Goal: Task Accomplishment & Management: Complete application form

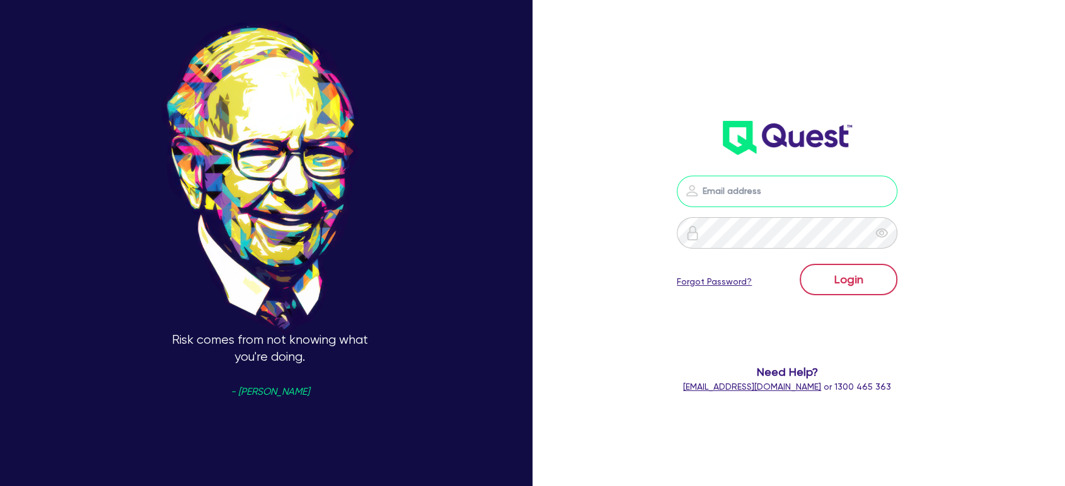
type input "[EMAIL_ADDRESS][PERSON_NAME][DOMAIN_NAME]"
click at [848, 270] on button "Login" at bounding box center [849, 280] width 98 height 32
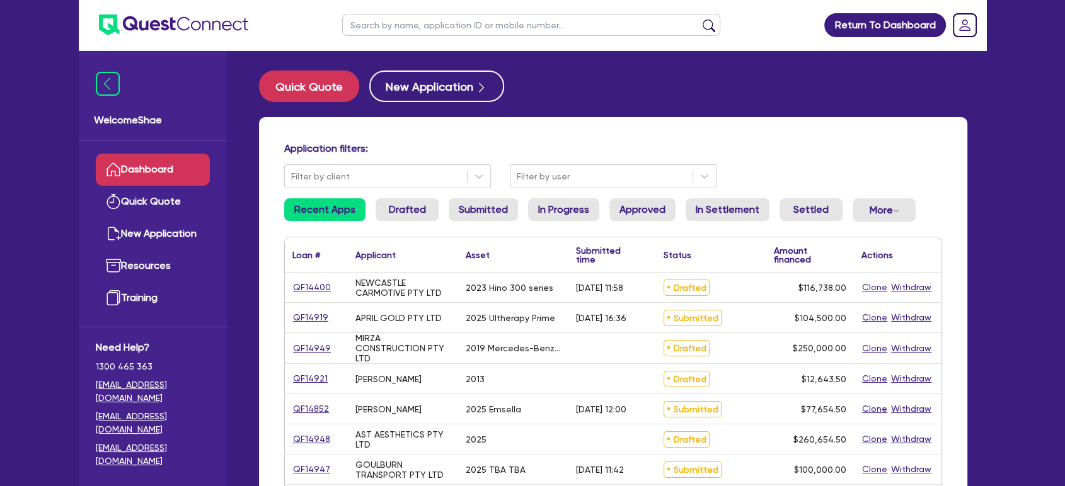
click at [418, 29] on input "text" at bounding box center [531, 25] width 378 height 22
paste input "QF14911"
type input "QF14911"
click at [699, 19] on button "submit" at bounding box center [709, 28] width 20 height 18
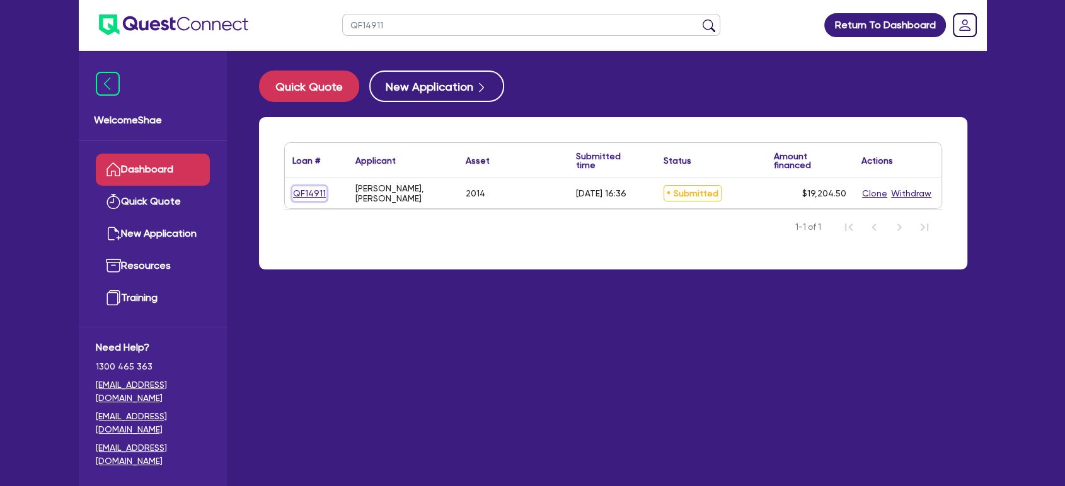
click at [301, 190] on link "QF14911" at bounding box center [309, 194] width 34 height 14
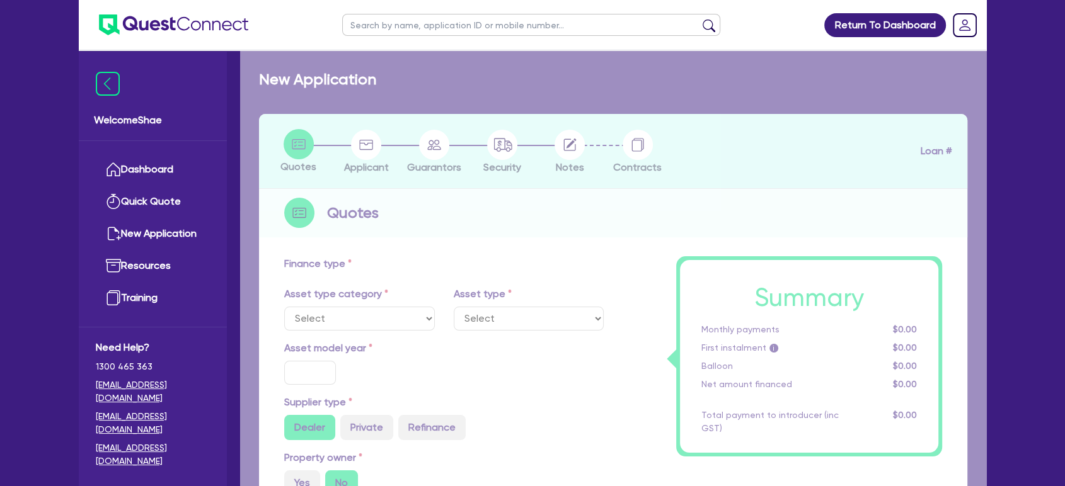
select select "CARS_AND_LIGHT_TRUCKS"
type input "2014"
radio input "true"
type input "16,900"
type input "8"
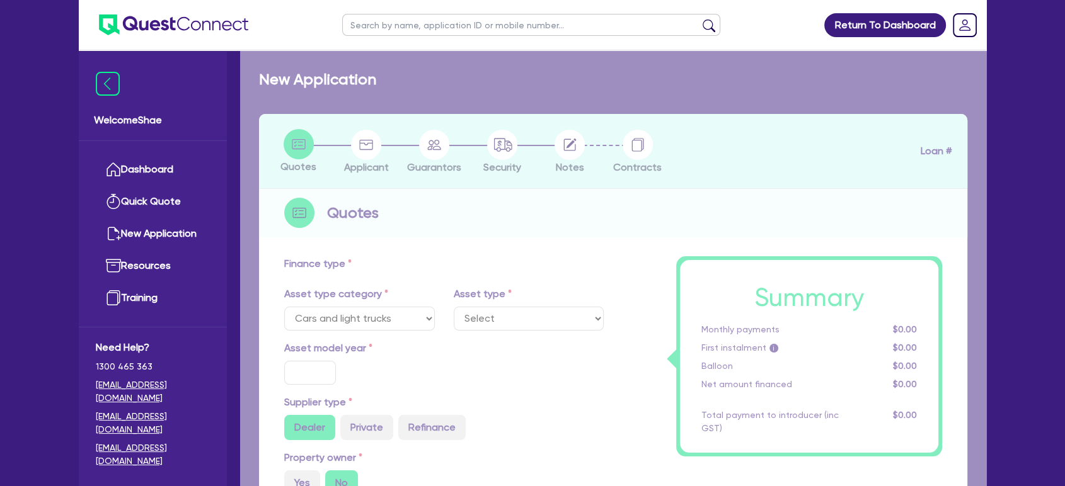
type input "1,536.36"
type input "15.95"
type input "1,500"
select select "PASSENGER_VEHICLES"
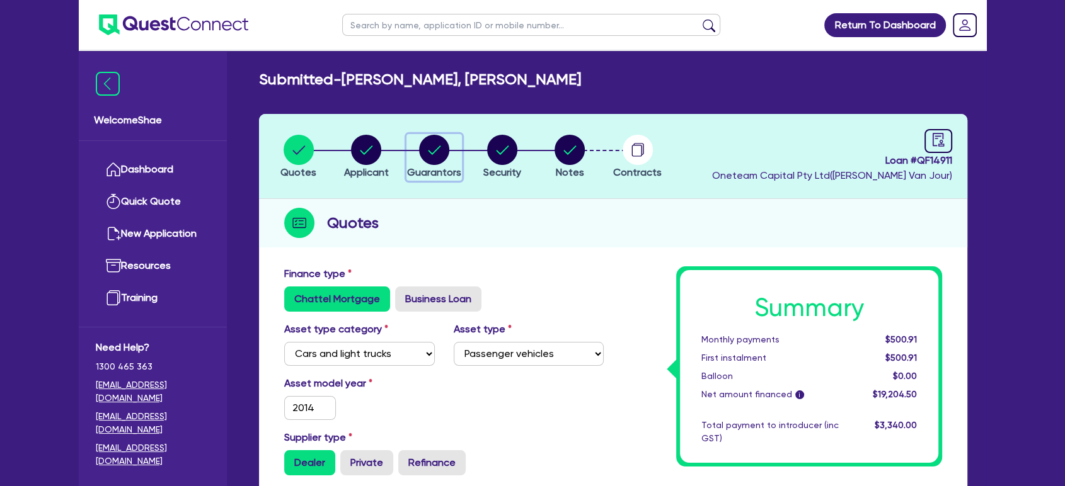
click at [435, 151] on circle "button" at bounding box center [434, 150] width 30 height 30
select select "MR"
select select "WA"
select select "MARRIED"
select select "PROPERTY"
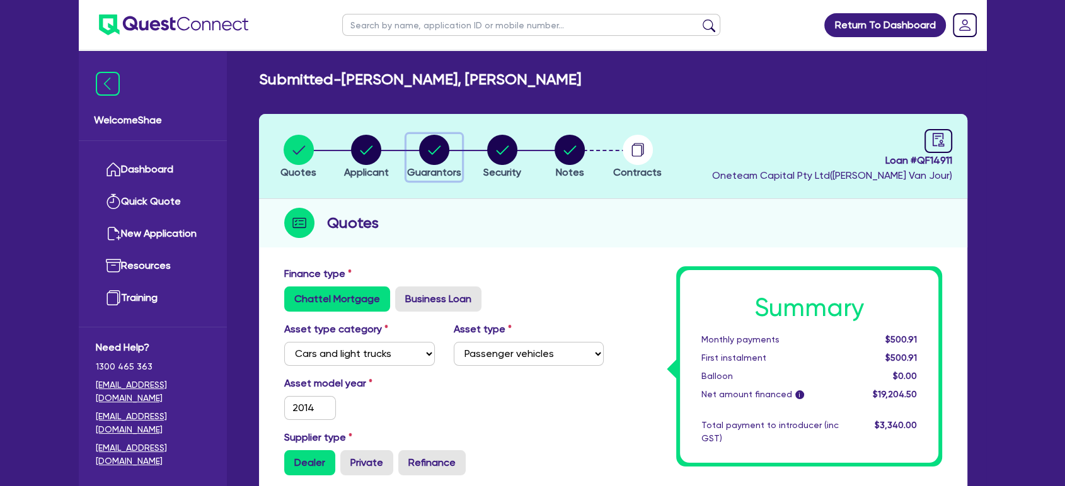
select select "CASH"
select select "HOUSEHOLD_PERSONAL"
select select "VEHICLE"
select select "MORTGAGE"
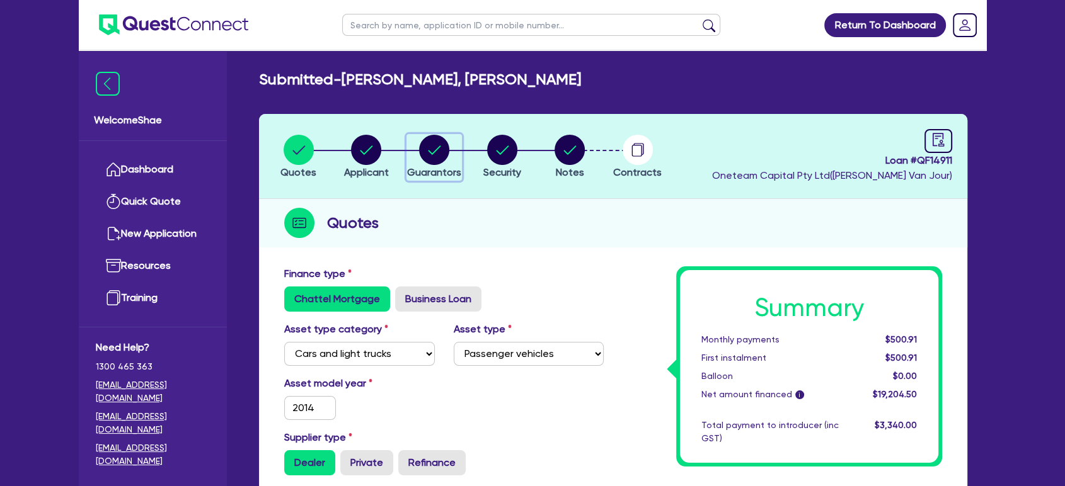
select select "CREDIT_CARD"
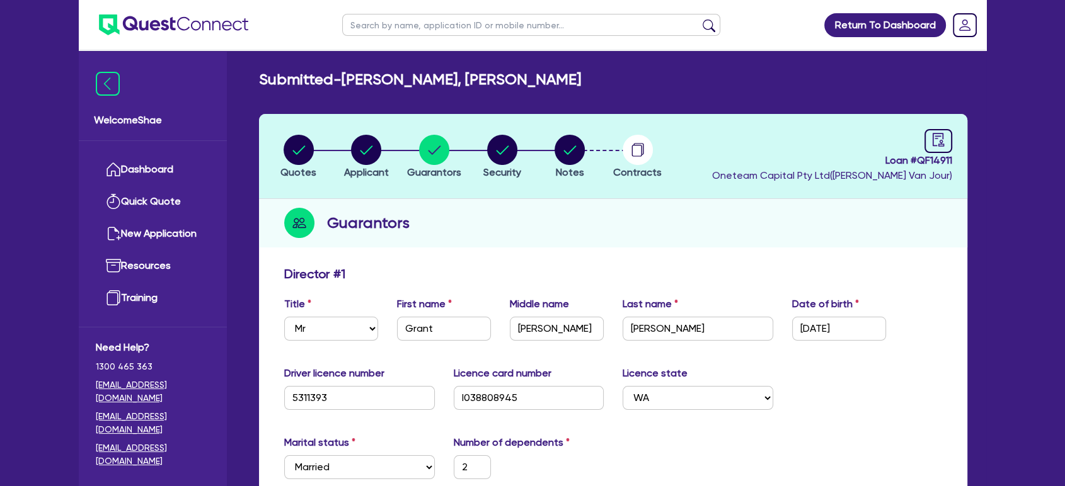
drag, startPoint x: 40, startPoint y: 214, endPoint x: 79, endPoint y: 212, distance: 38.5
drag, startPoint x: 304, startPoint y: 154, endPoint x: 340, endPoint y: 159, distance: 36.3
click at [304, 153] on circle "button" at bounding box center [299, 150] width 30 height 30
select select "CARS_AND_LIGHT_TRUCKS"
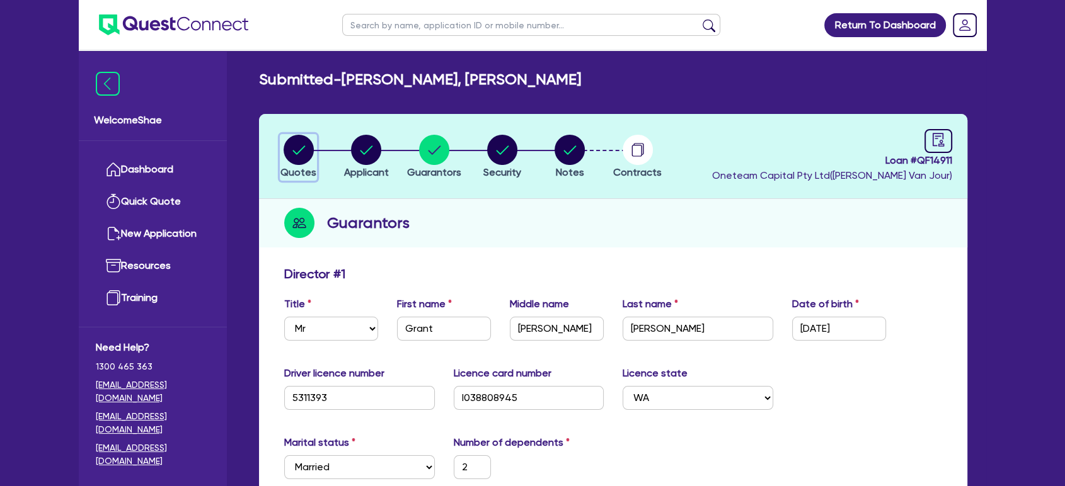
select select "PASSENGER_VEHICLES"
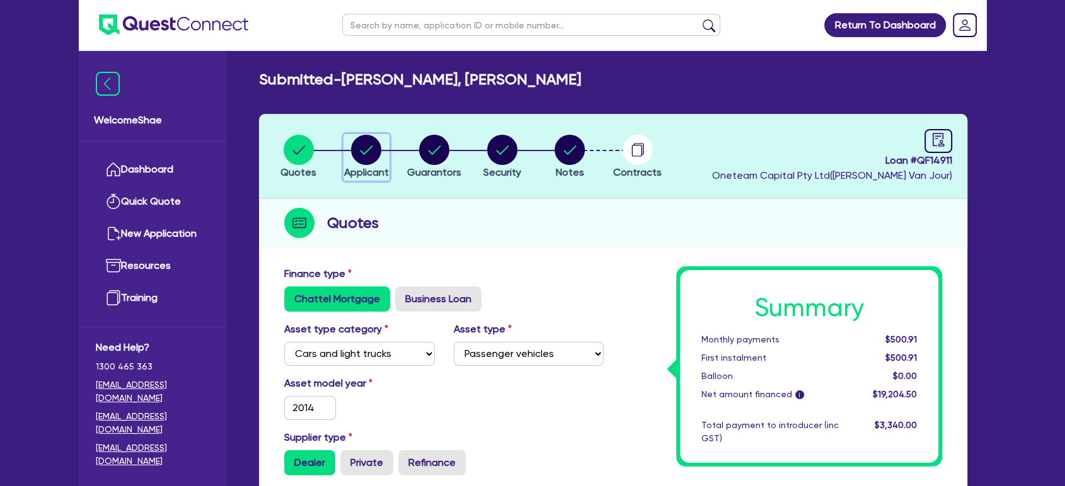
drag, startPoint x: 388, startPoint y: 149, endPoint x: 381, endPoint y: 151, distance: 7.4
click at [384, 150] on div "button" at bounding box center [366, 150] width 45 height 30
select select "SOLE_TRADER"
select select "BUILDING_CONSTRUCTION"
select select "TRADES_SERVICES_BUSINESSES_GOVERNMENT"
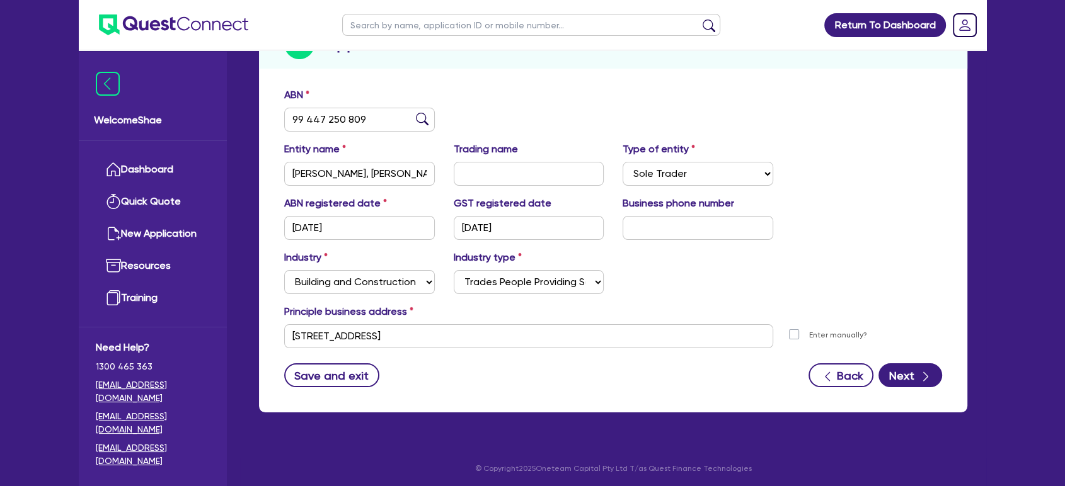
scroll to position [181, 0]
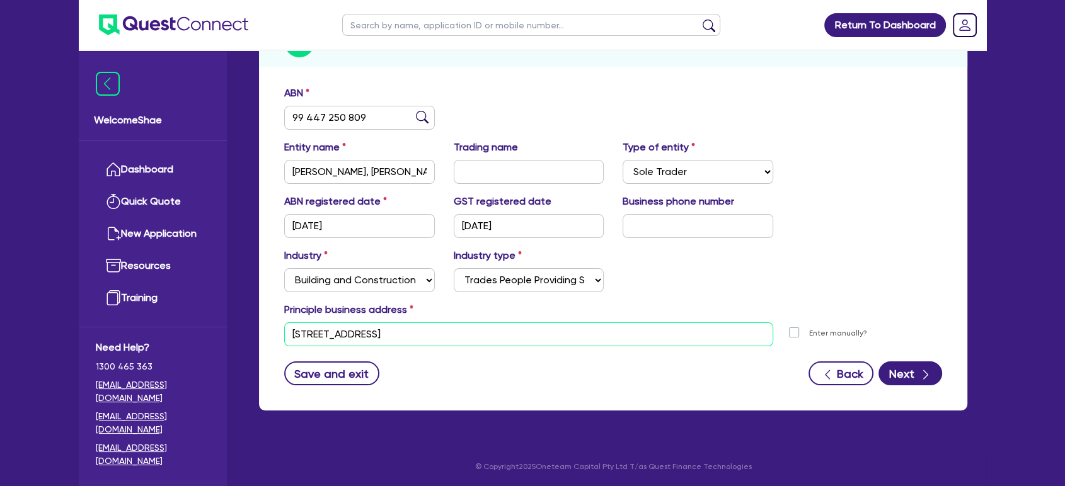
drag, startPoint x: 474, startPoint y: 336, endPoint x: 277, endPoint y: 330, distance: 196.7
click at [278, 330] on div "[STREET_ADDRESS]" at bounding box center [529, 335] width 508 height 24
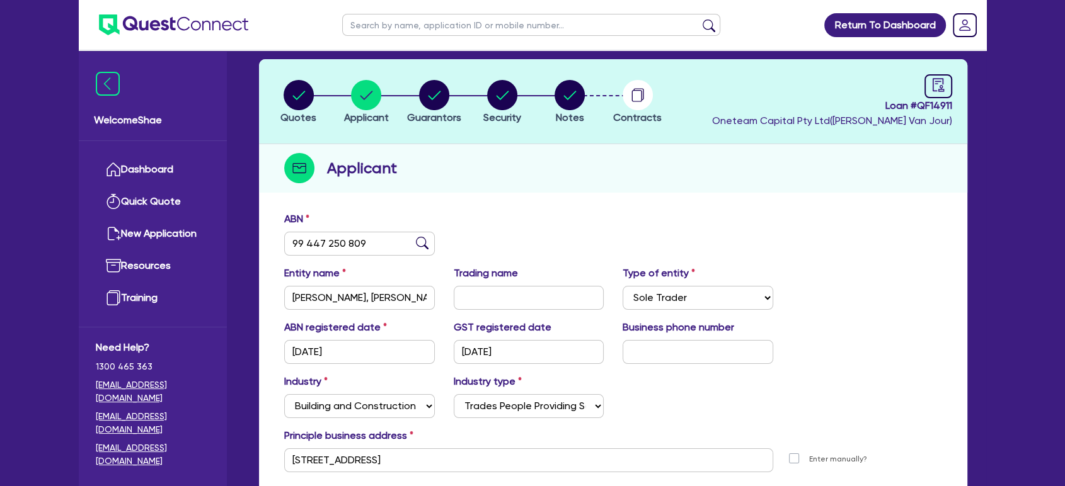
scroll to position [0, 0]
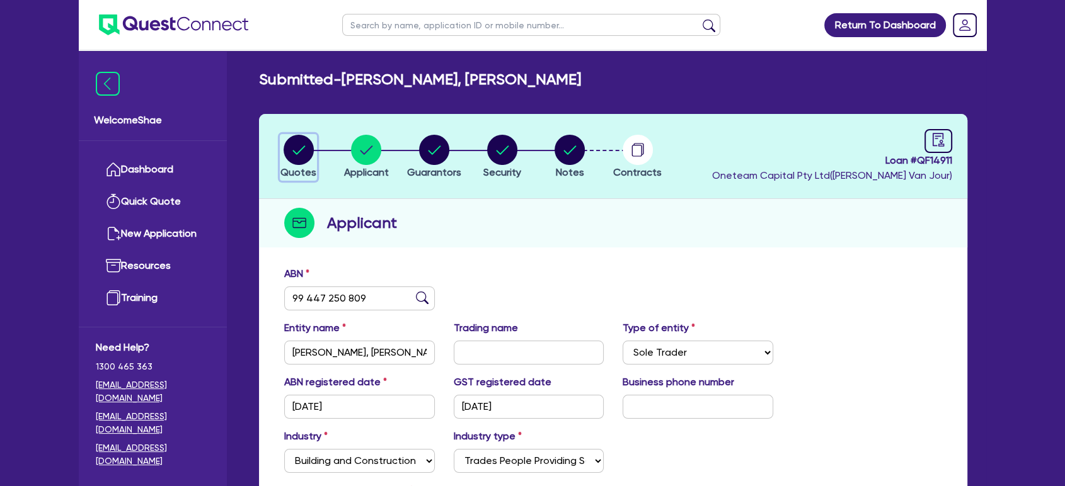
click at [302, 159] on circle "button" at bounding box center [299, 150] width 30 height 30
select select "CARS_AND_LIGHT_TRUCKS"
select select "PASSENGER_VEHICLES"
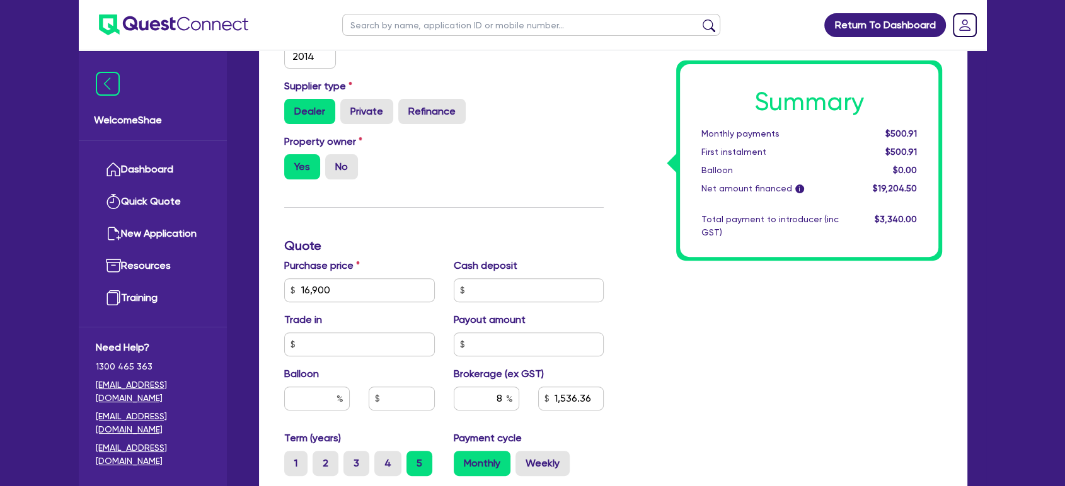
scroll to position [420, 0]
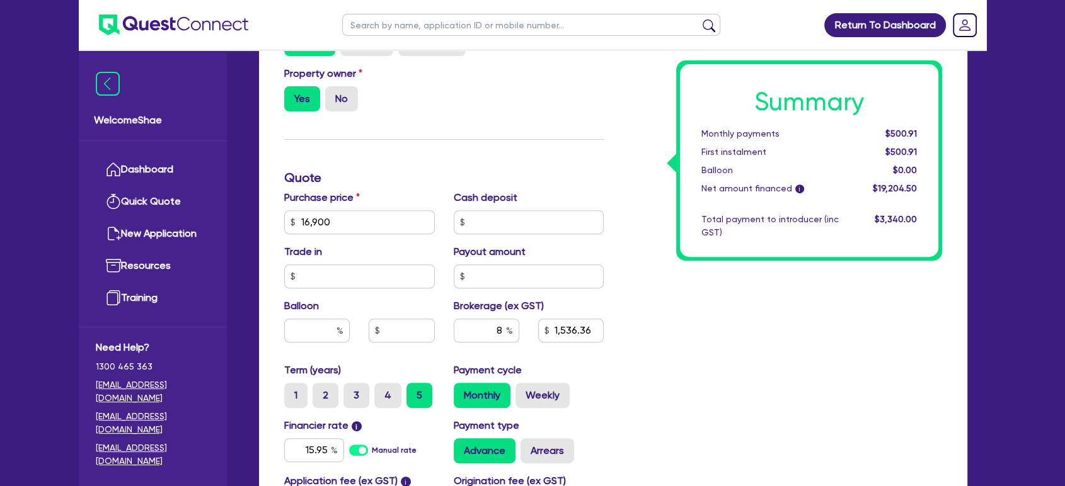
drag, startPoint x: 995, startPoint y: 313, endPoint x: 873, endPoint y: 344, distance: 125.6
click at [995, 313] on div "Return To Dashboard Edit Profile Logout Welcome Shae Dashboard Quick Quote New …" at bounding box center [532, 152] width 926 height 1144
click at [403, 23] on input "text" at bounding box center [531, 25] width 378 height 22
type input "hb trans"
click button "submit" at bounding box center [709, 28] width 20 height 18
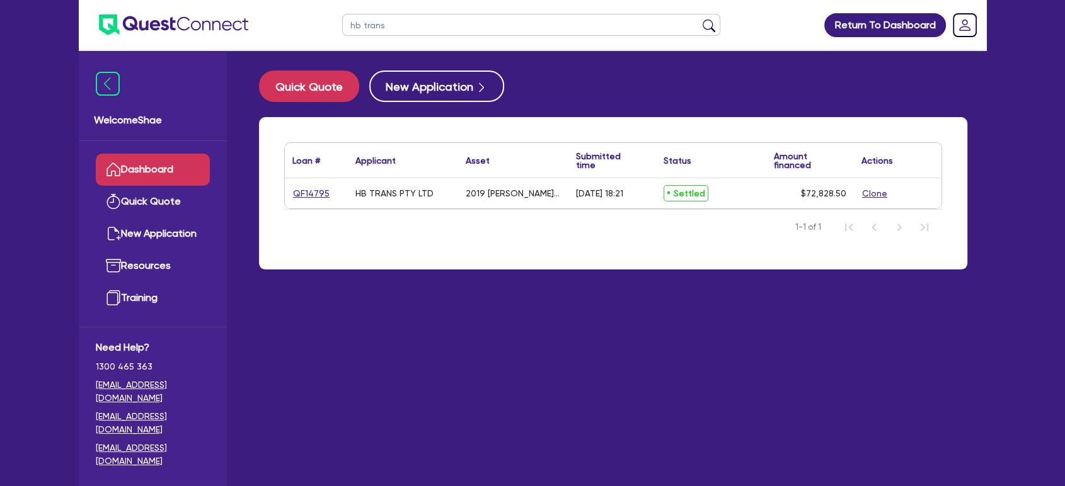
click at [37, 159] on div "hb trans Return To Dashboard Edit Profile Logout Welcome Shae Dashboard Quick Q…" at bounding box center [532, 268] width 1065 height 537
click at [306, 193] on link "QF14795" at bounding box center [311, 194] width 38 height 14
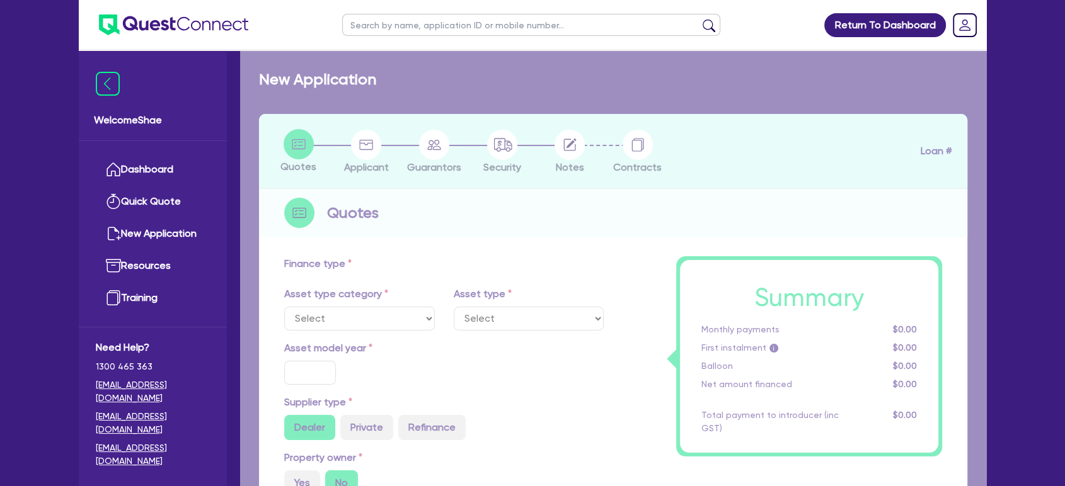
select select "PRIMARY_ASSETS"
type input "2019"
type input "72,828.5"
type input "34.32"
type input "25,000"
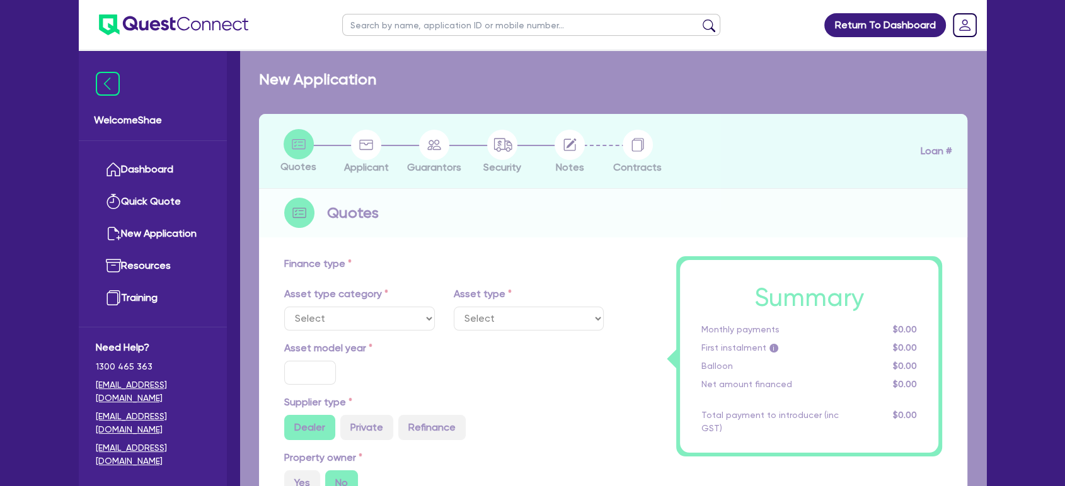
type input "4.80"
type input "3,500"
radio input "true"
type input "17.95"
select select "TRAILERS"
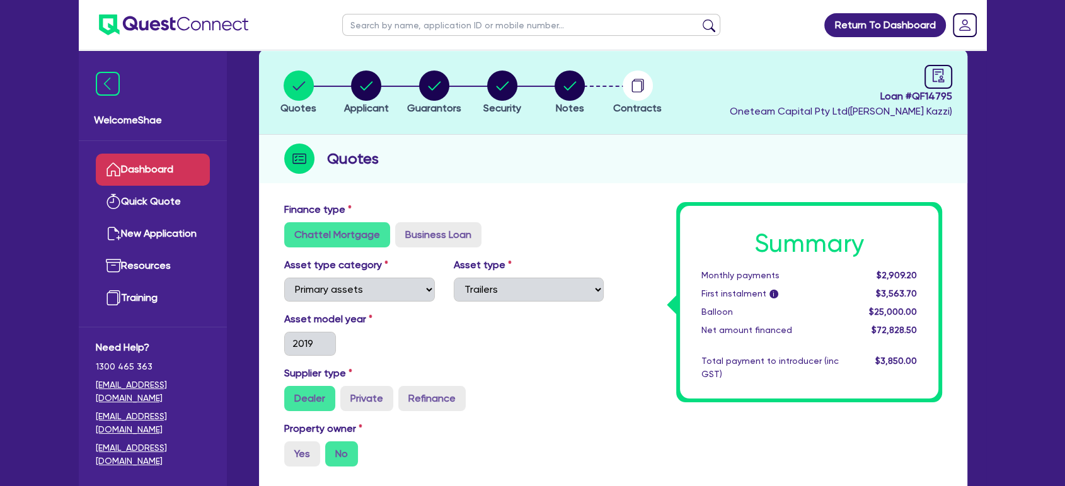
scroll to position [210, 0]
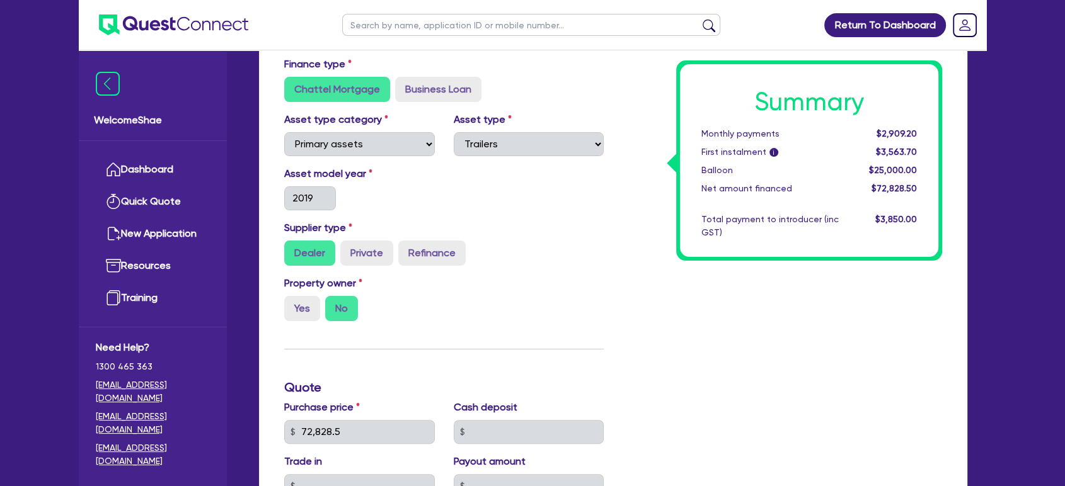
click at [963, 317] on div "Finance type Chattel Mortgage Business Loan Asset type category Select Cars and…" at bounding box center [613, 453] width 708 height 807
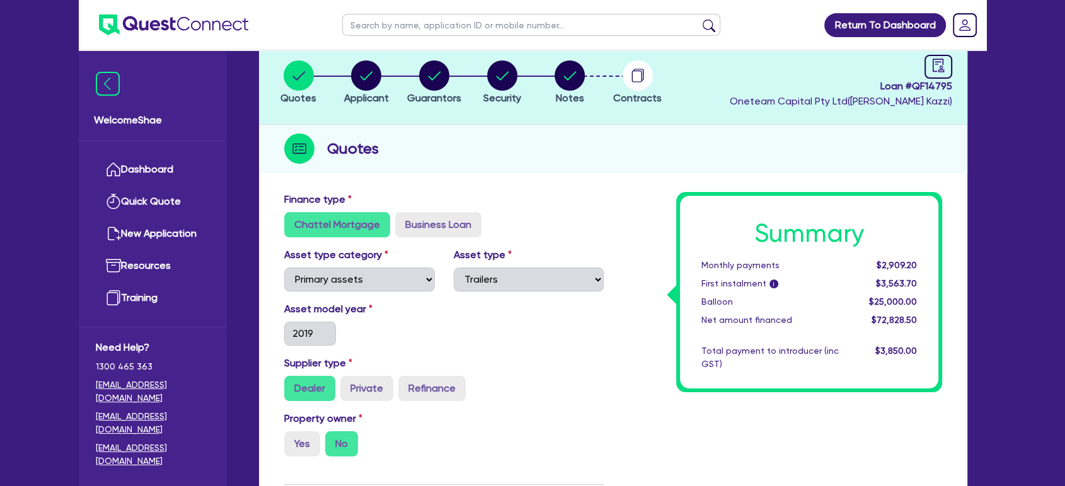
scroll to position [0, 0]
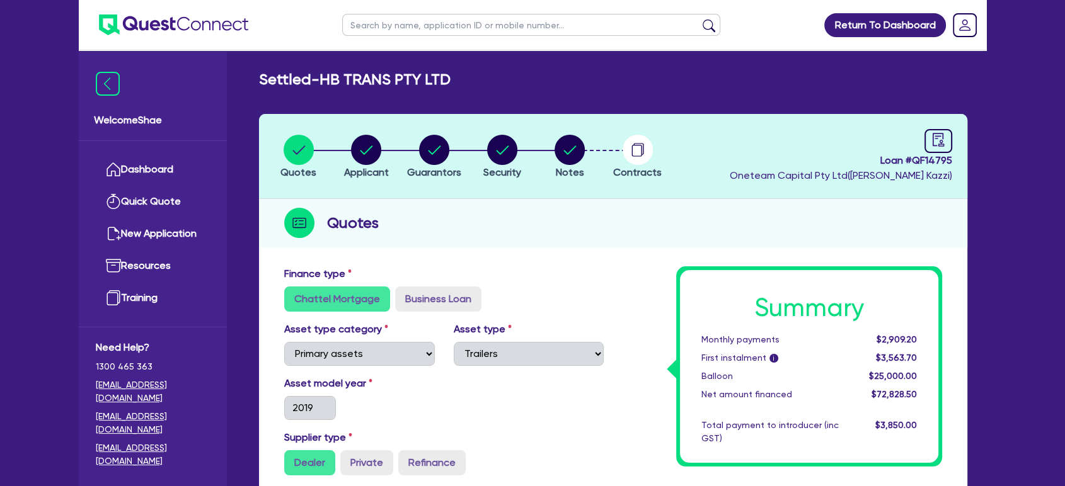
click at [936, 164] on span "Loan # QF14795" at bounding box center [841, 160] width 222 height 15
copy span "QF14795"
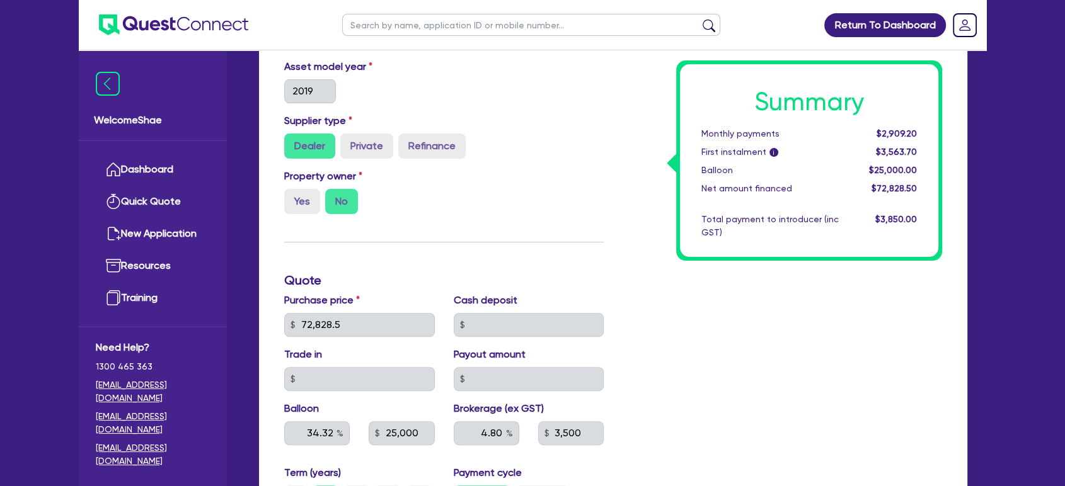
scroll to position [350, 0]
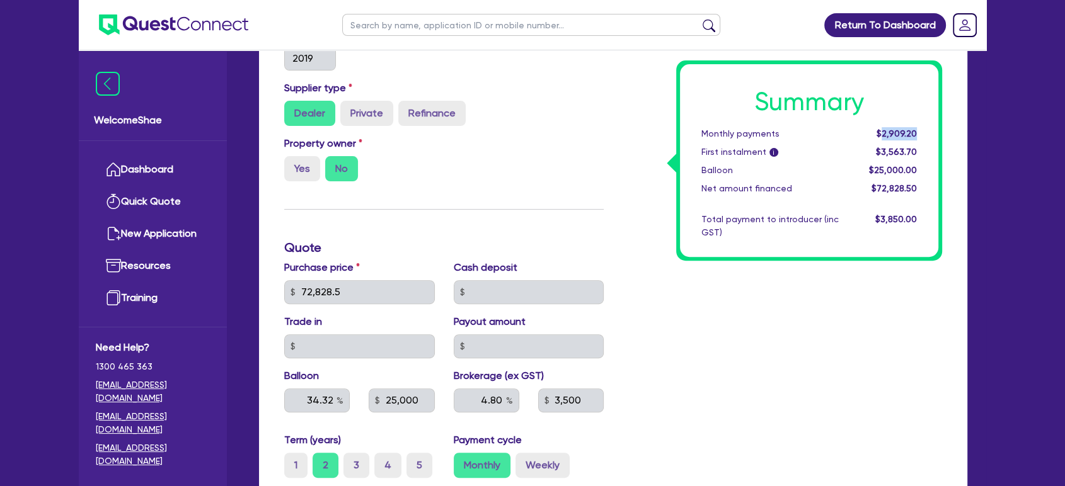
drag, startPoint x: 924, startPoint y: 133, endPoint x: 884, endPoint y: 134, distance: 40.3
click at [884, 134] on div "$2,909.20" at bounding box center [887, 133] width 78 height 13
copy span "2,909.20"
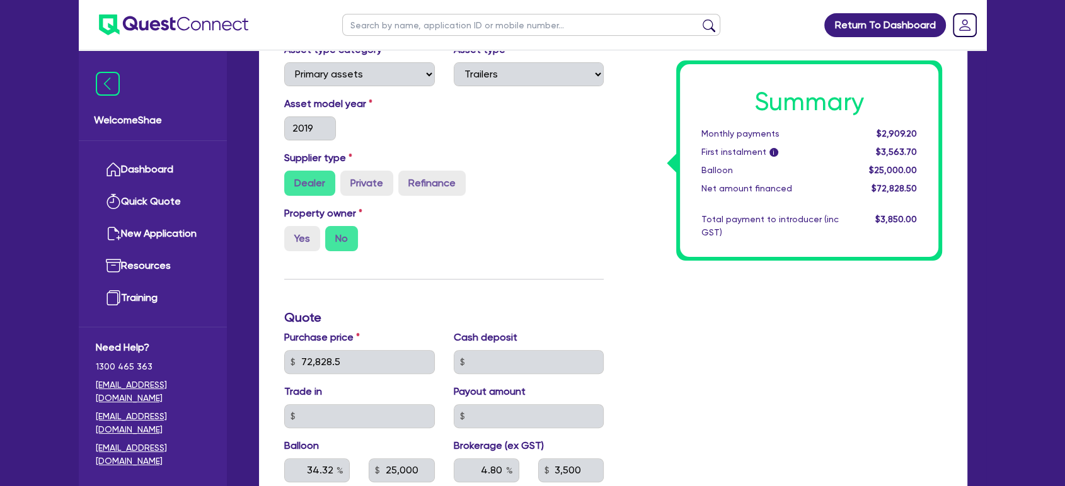
drag, startPoint x: 324, startPoint y: 19, endPoint x: 357, endPoint y: 26, distance: 32.9
click at [324, 19] on header "Return To Dashboard Edit Profile Logout" at bounding box center [532, 25] width 907 height 50
click at [358, 26] on input "text" at bounding box center [531, 25] width 378 height 22
type input "hb trans"
click button "submit" at bounding box center [709, 28] width 20 height 18
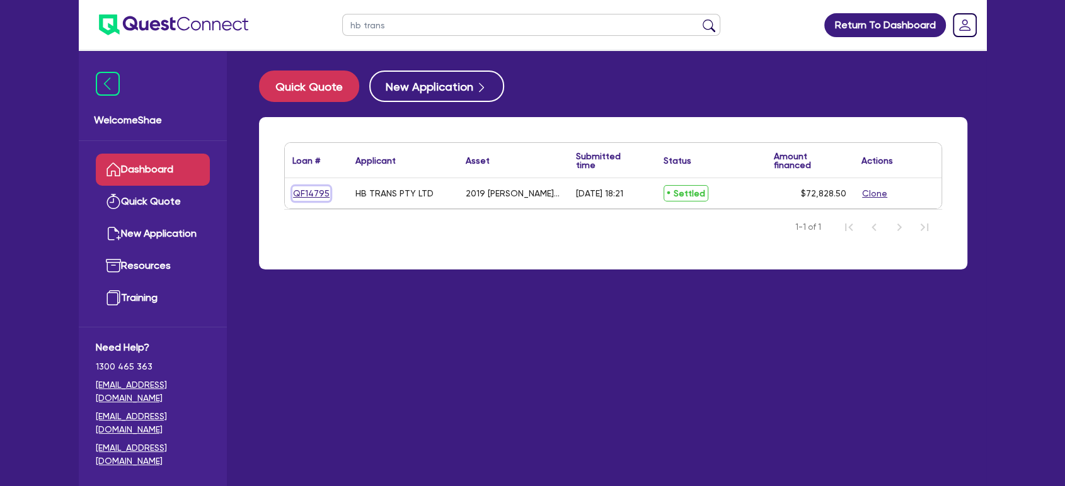
click at [309, 193] on link "QF14795" at bounding box center [311, 194] width 38 height 14
select select "PRIMARY_ASSETS"
select select "TRAILERS"
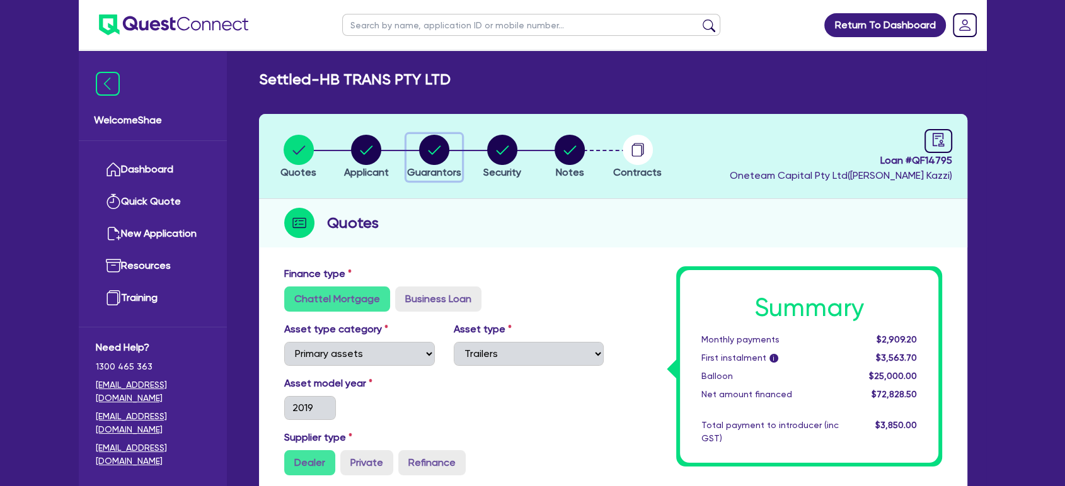
click at [414, 153] on div "button" at bounding box center [434, 150] width 54 height 30
select select "MR"
select select "VIC"
select select "SINGLE"
select select "EQUIPMENT"
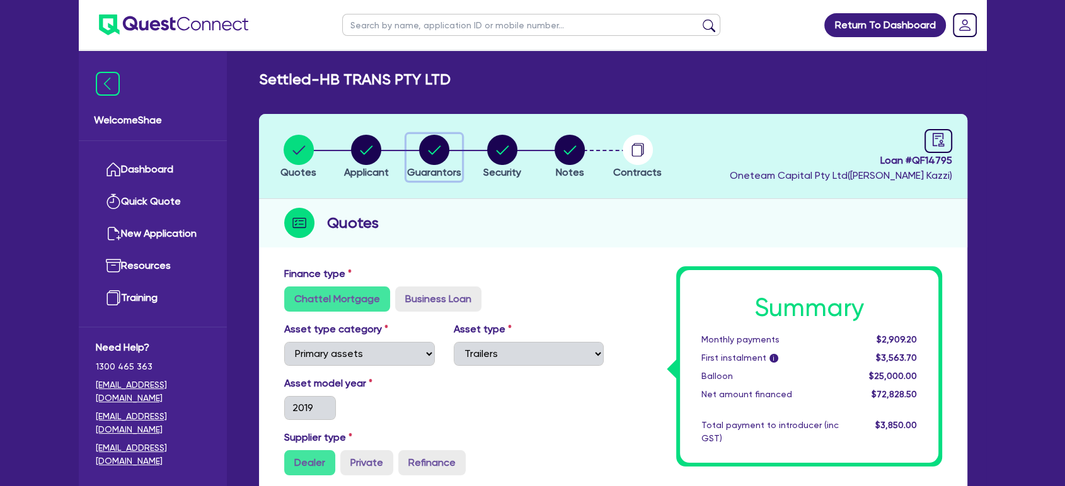
select select "CASH"
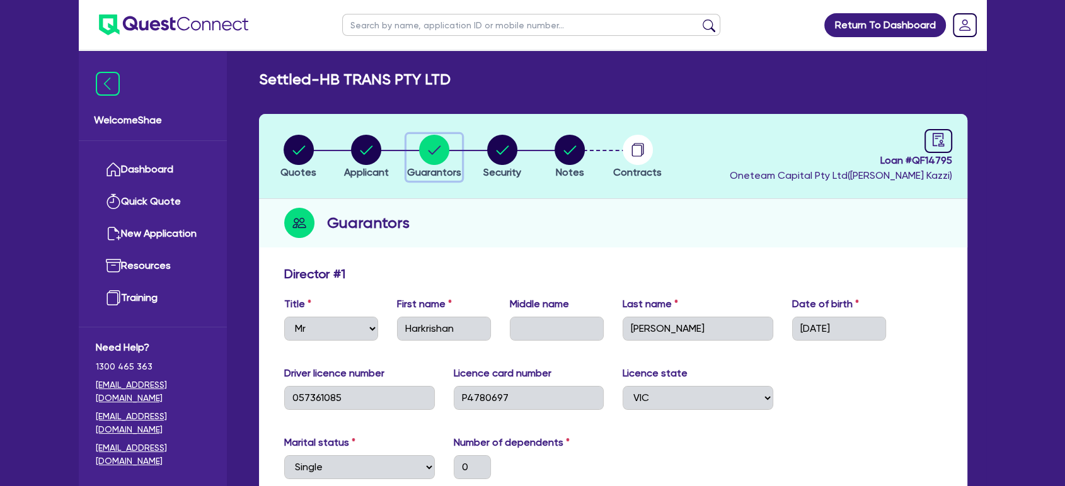
scroll to position [210, 0]
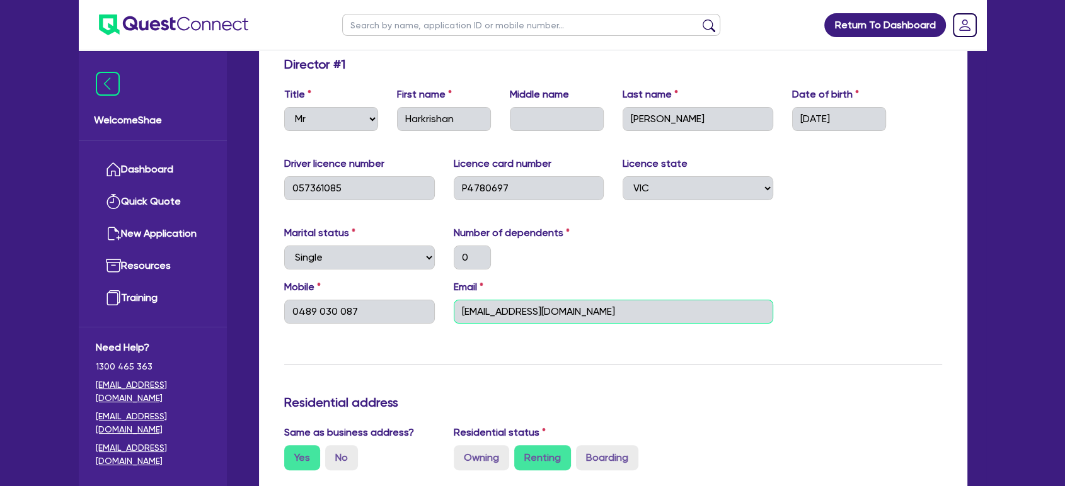
click at [519, 312] on input "[EMAIL_ADDRESS][DOMAIN_NAME]" at bounding box center [613, 312] width 319 height 24
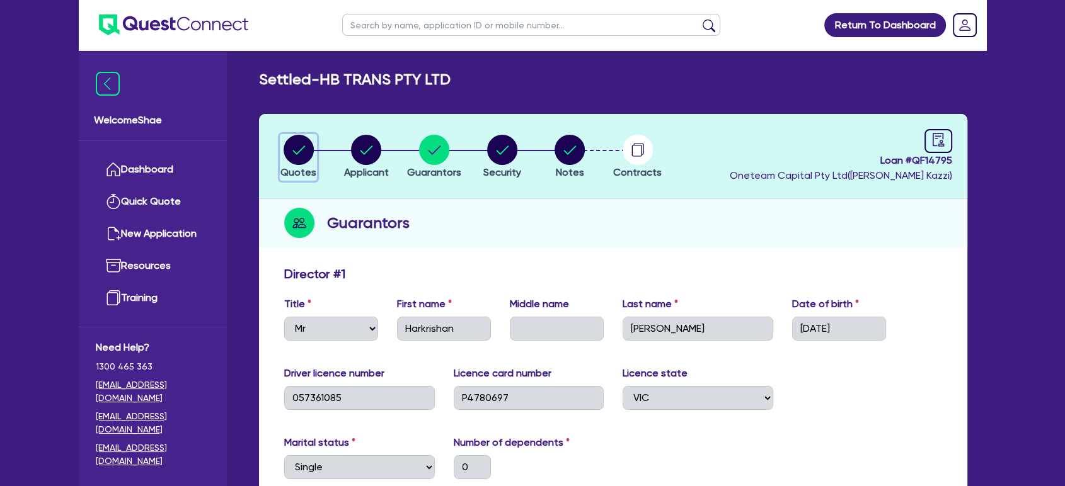
click at [292, 146] on circle "button" at bounding box center [299, 150] width 30 height 30
select select "PRIMARY_ASSETS"
select select "TRAILERS"
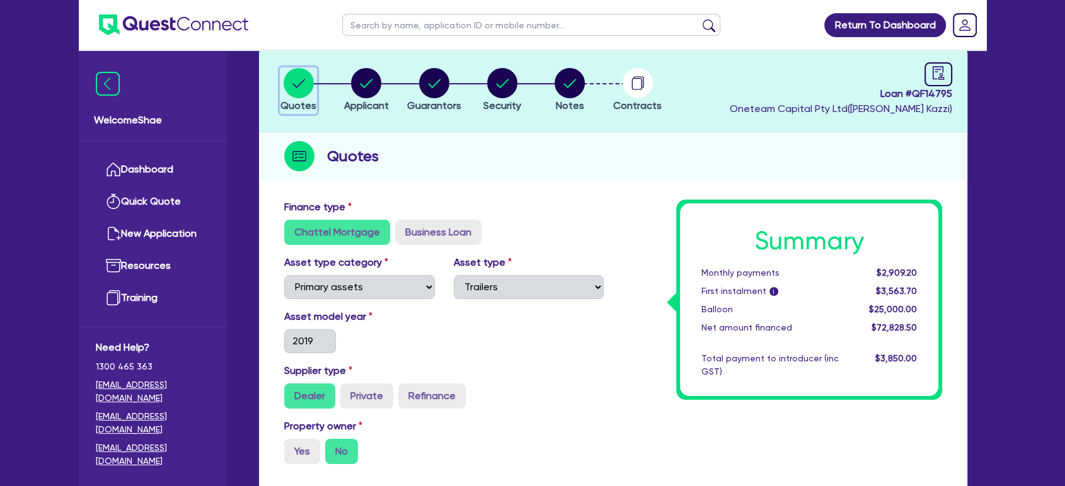
scroll to position [70, 0]
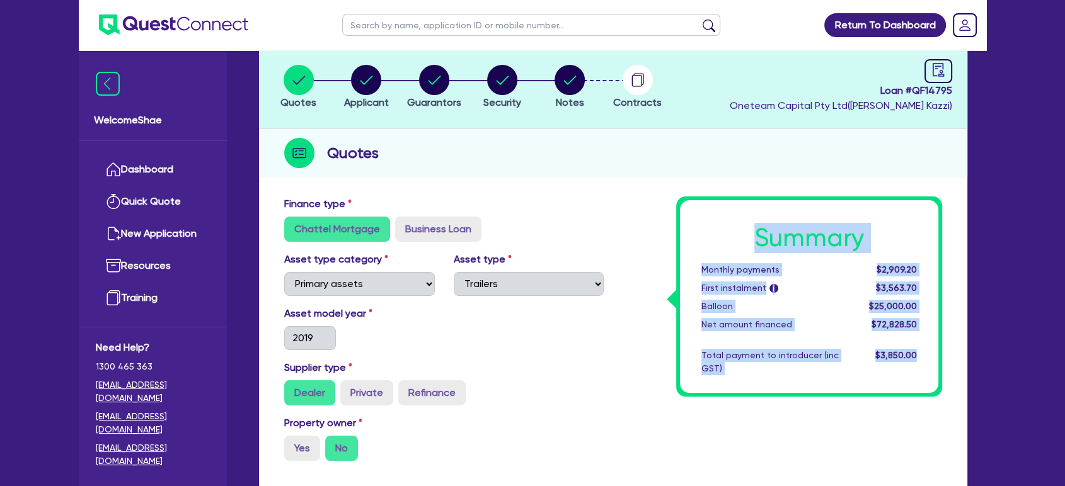
drag, startPoint x: 756, startPoint y: 227, endPoint x: 924, endPoint y: 360, distance: 213.9
click at [924, 360] on div "Summary Monthly payments $2,909.20 First instalment i $3,563.70 Balloon $25,000…" at bounding box center [809, 296] width 258 height 193
click at [922, 357] on div "$3,850.00" at bounding box center [887, 362] width 78 height 26
drag, startPoint x: 922, startPoint y: 357, endPoint x: 751, endPoint y: 241, distance: 206.9
click at [751, 241] on div "Summary Monthly payments $2,909.20 First instalment i $3,563.70 Balloon $25,000…" at bounding box center [809, 296] width 258 height 193
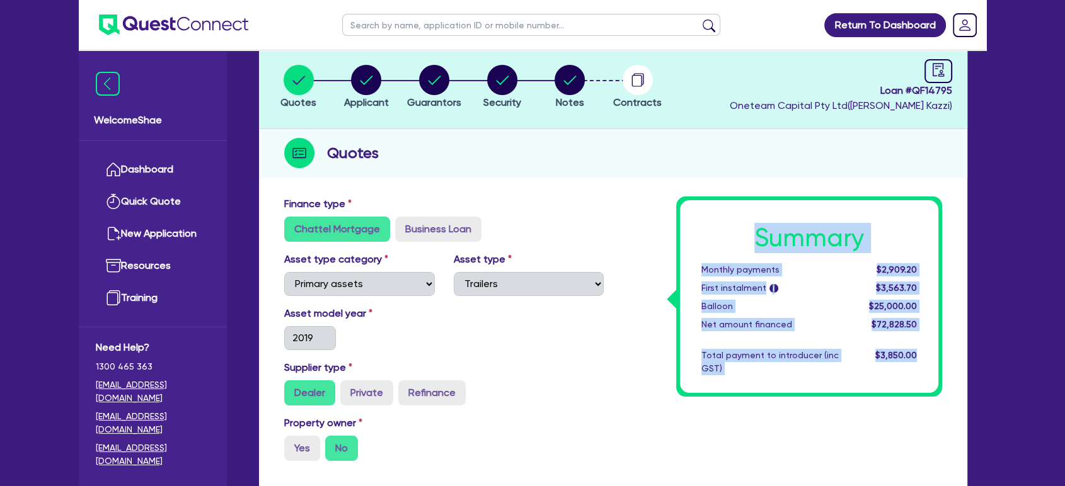
click at [751, 239] on h1 "Summary" at bounding box center [808, 238] width 215 height 30
drag, startPoint x: 751, startPoint y: 235, endPoint x: 926, endPoint y: 355, distance: 212.5
click at [926, 355] on div "Summary Monthly payments $2,909.20 First instalment i $3,563.70 Balloon $25,000…" at bounding box center [809, 296] width 258 height 193
click at [926, 355] on div "$3,850.00" at bounding box center [887, 362] width 78 height 26
drag, startPoint x: 926, startPoint y: 355, endPoint x: 766, endPoint y: 227, distance: 204.4
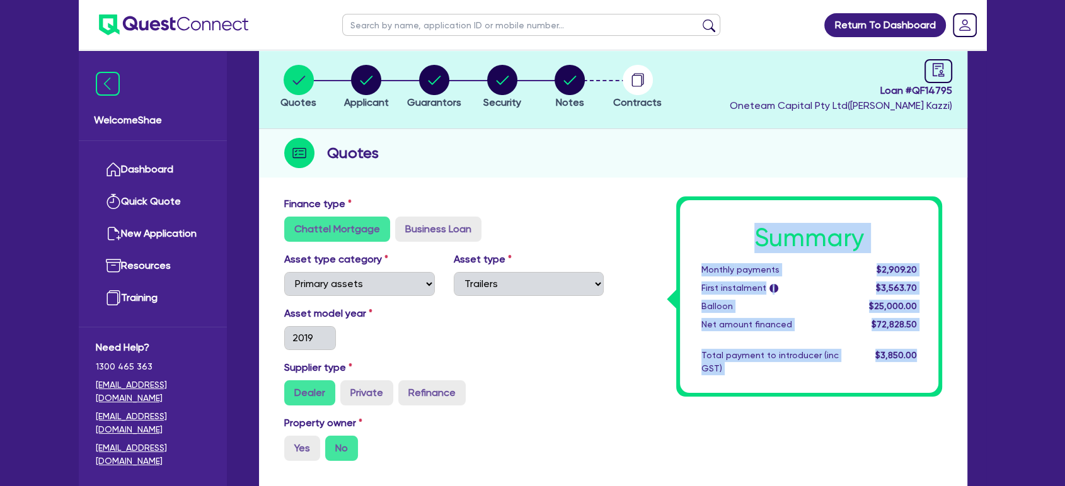
click at [766, 227] on div "Summary Monthly payments $2,909.20 First instalment i $3,563.70 Balloon $25,000…" at bounding box center [809, 296] width 258 height 193
click at [766, 227] on h1 "Summary" at bounding box center [808, 238] width 215 height 30
